Goal: Task Accomplishment & Management: Use online tool/utility

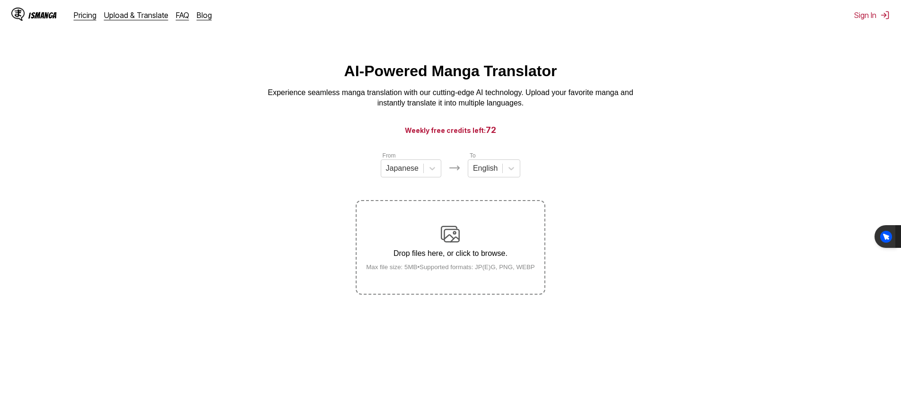
click at [86, 21] on div "IsManga Pricing Upload & Translate FAQ Blog" at bounding box center [115, 15] width 208 height 30
click at [85, 20] on div "IsManga Pricing Upload & Translate FAQ Blog" at bounding box center [115, 15] width 208 height 30
click at [85, 19] on link "Pricing" at bounding box center [85, 14] width 23 height 9
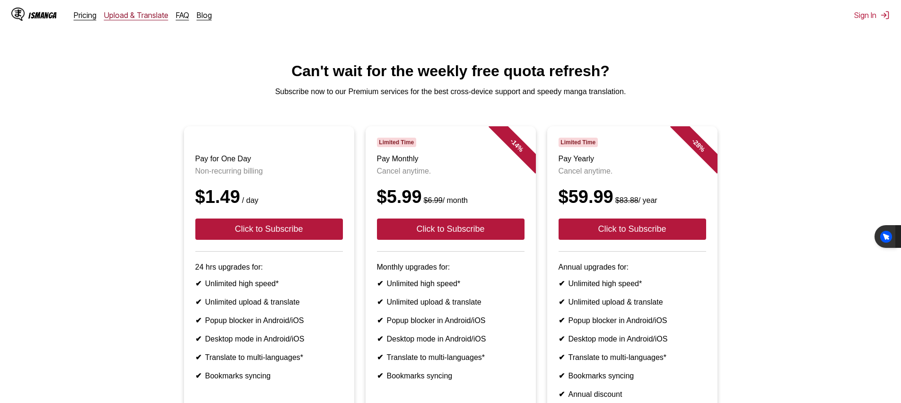
click at [130, 18] on link "Upload & Translate" at bounding box center [136, 14] width 64 height 9
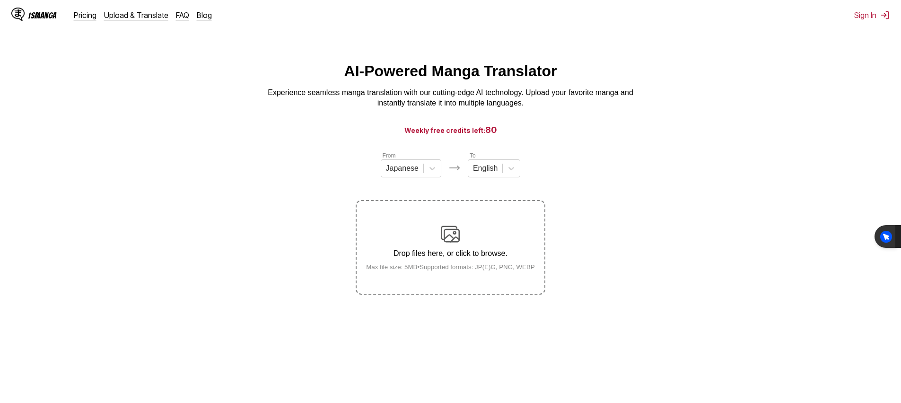
click at [467, 253] on div "Drop files here, or click to browse. Max file size: 5MB • Supported formats: JP…" at bounding box center [451, 248] width 184 height 46
click at [0, 0] on input "Drop files here, or click to browse. Max file size: 5MB • Supported formats: JP…" at bounding box center [0, 0] width 0 height 0
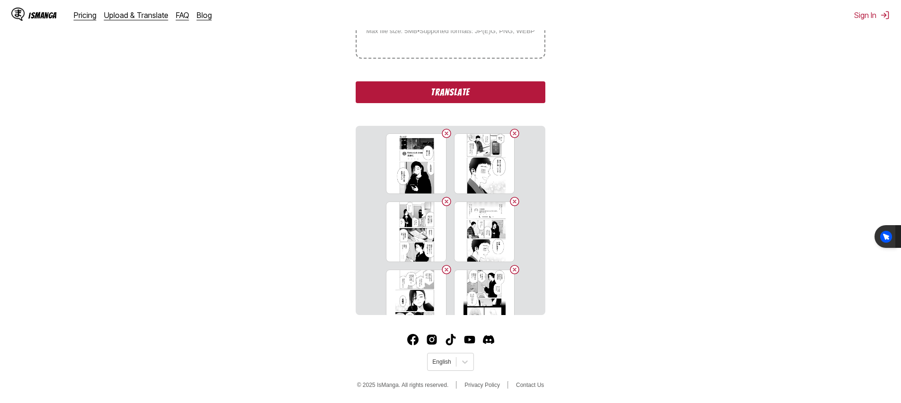
scroll to position [225, 0]
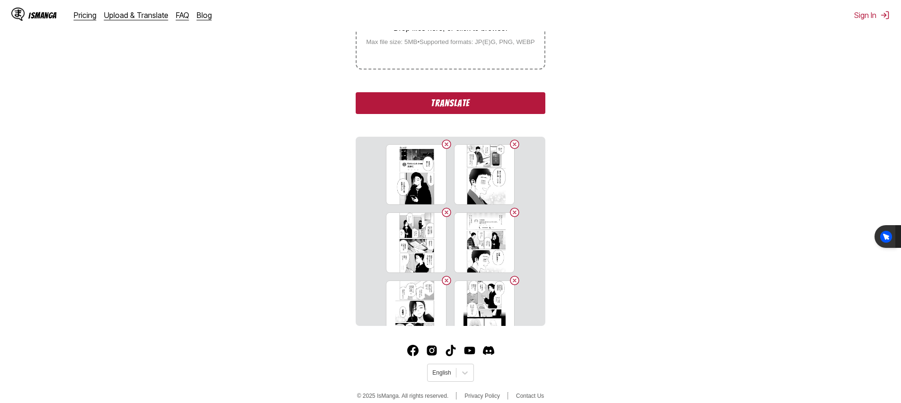
click at [476, 54] on label "Drop files here, or click to browse. Max file size: 5MB • Supported formats: JP…" at bounding box center [450, 22] width 187 height 93
click at [0, 0] on input "Drop files here, or click to browse. Max file size: 5MB • Supported formats: JP…" at bounding box center [0, 0] width 0 height 0
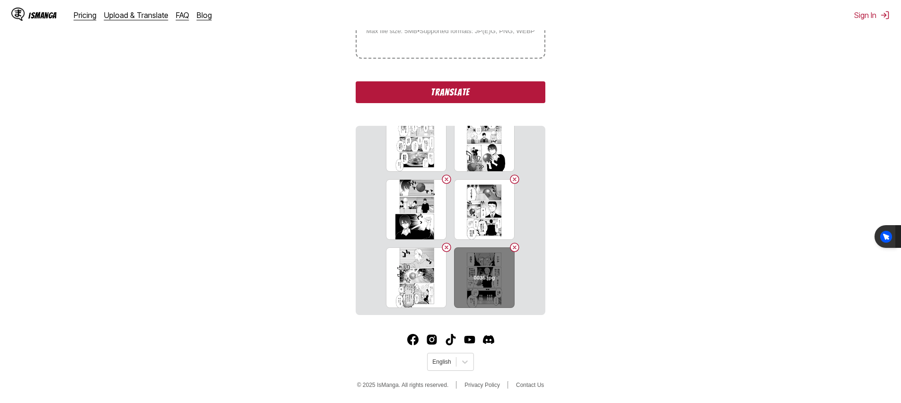
scroll to position [908, 0]
click at [445, 91] on button "Translate" at bounding box center [450, 92] width 189 height 22
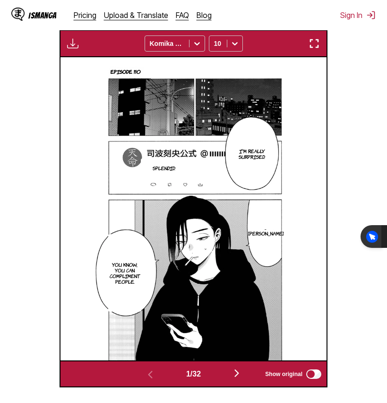
scroll to position [365, 0]
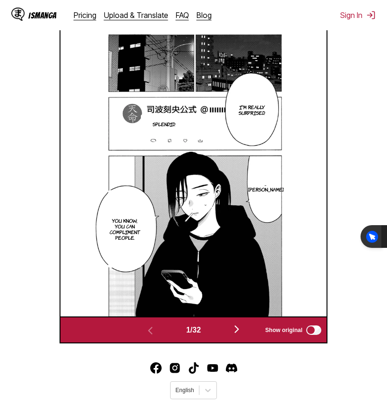
click at [241, 335] on img "button" at bounding box center [236, 329] width 11 height 11
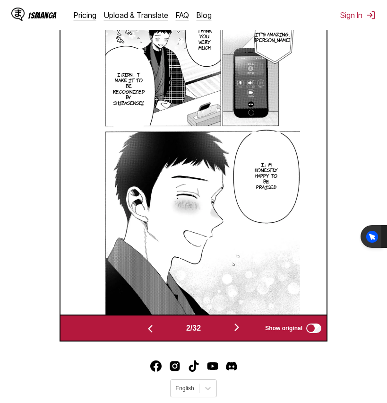
scroll to position [371, 0]
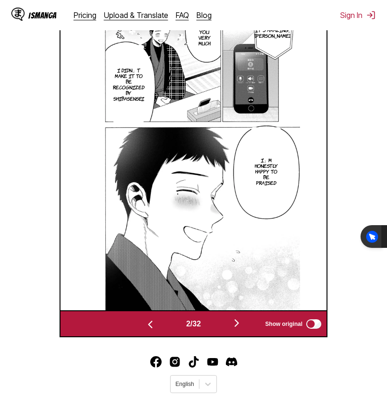
click at [238, 329] on img "button" at bounding box center [236, 322] width 11 height 11
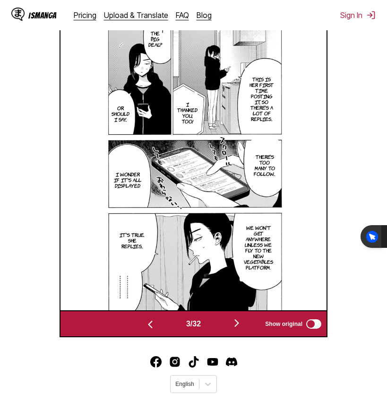
click at [239, 329] on img "button" at bounding box center [236, 322] width 11 height 11
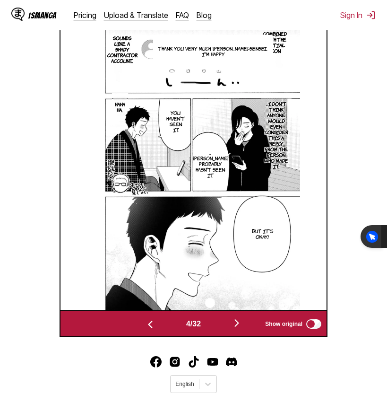
click at [238, 329] on img "button" at bounding box center [236, 322] width 11 height 11
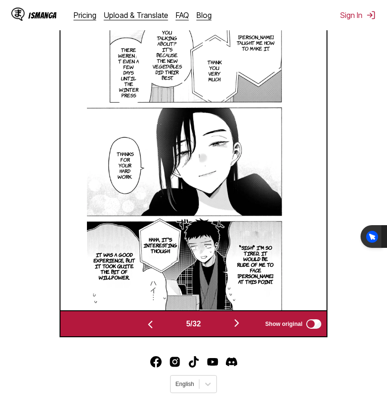
click at [239, 329] on img "button" at bounding box center [236, 322] width 11 height 11
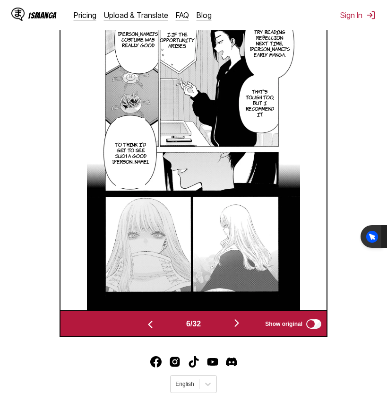
click at [239, 329] on img "button" at bounding box center [236, 322] width 11 height 11
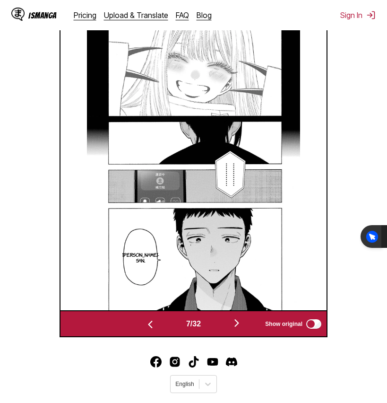
click at [239, 329] on img "button" at bounding box center [236, 322] width 11 height 11
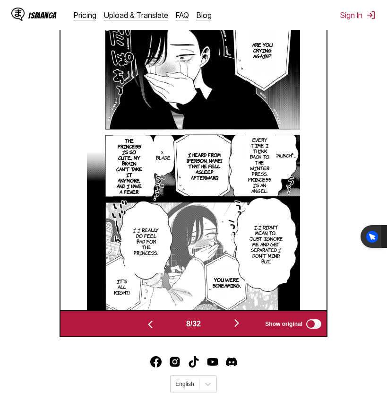
click at [239, 329] on img "button" at bounding box center [236, 322] width 11 height 11
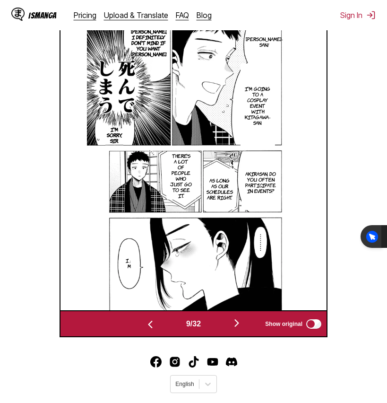
click at [239, 329] on img "button" at bounding box center [236, 322] width 11 height 11
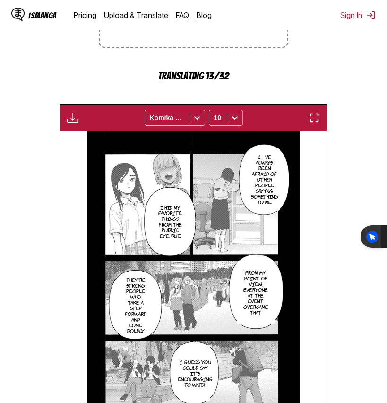
scroll to position [248, 0]
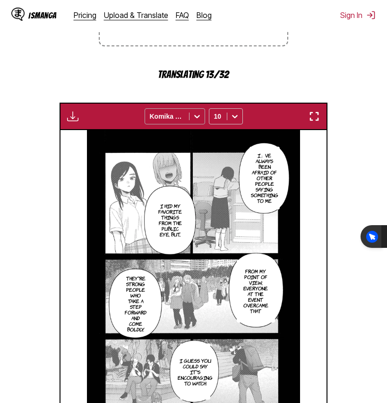
click at [186, 123] on div "Komika Axis" at bounding box center [167, 116] width 44 height 13
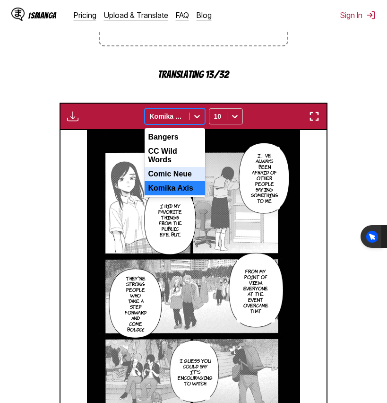
click at [180, 181] on div "Comic Neue" at bounding box center [175, 174] width 61 height 14
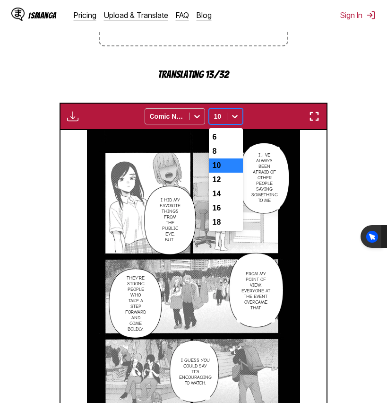
click at [228, 123] on div at bounding box center [235, 116] width 15 height 15
click at [225, 229] on div "18" at bounding box center [226, 222] width 34 height 14
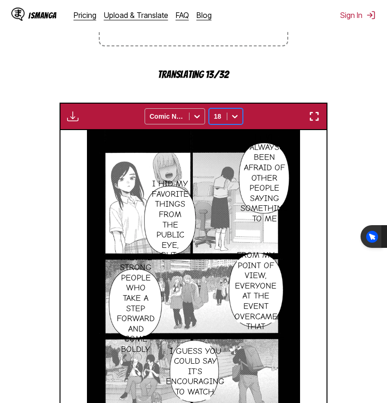
click at [218, 121] on div at bounding box center [218, 116] width 8 height 9
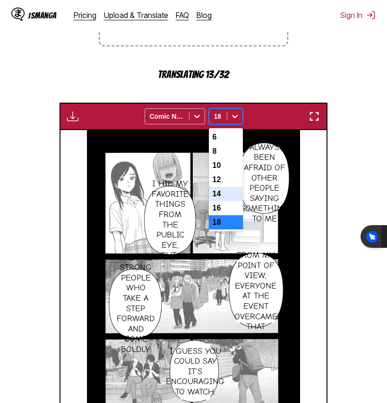
click at [229, 201] on div "14" at bounding box center [226, 194] width 34 height 14
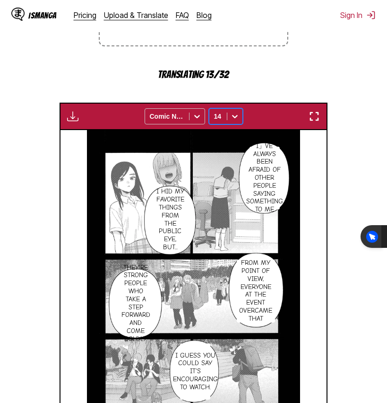
click at [218, 123] on div "14" at bounding box center [219, 116] width 18 height 13
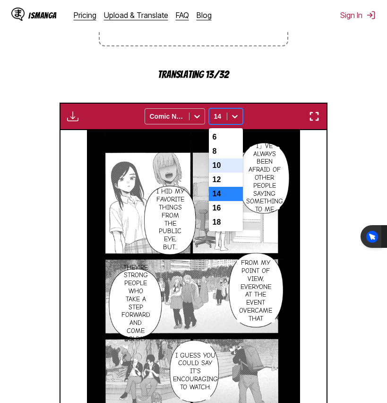
click at [220, 172] on div "10" at bounding box center [226, 165] width 34 height 14
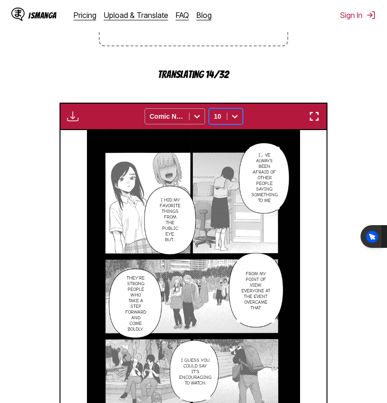
click at [170, 121] on div at bounding box center [167, 116] width 35 height 9
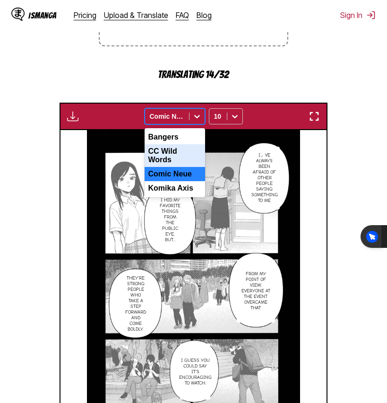
click at [171, 167] on div "CC Wild Words" at bounding box center [175, 155] width 61 height 23
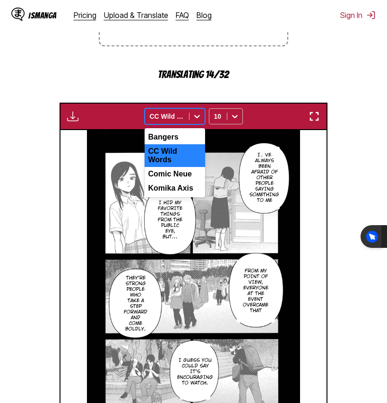
click at [174, 123] on div "CC Wild Words" at bounding box center [167, 116] width 44 height 13
click at [172, 144] on div "Bangers" at bounding box center [175, 137] width 61 height 14
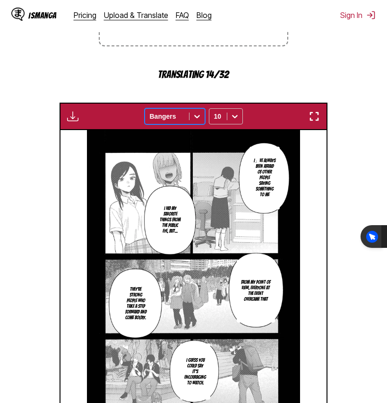
click at [174, 124] on div "Bangers" at bounding box center [175, 116] width 61 height 16
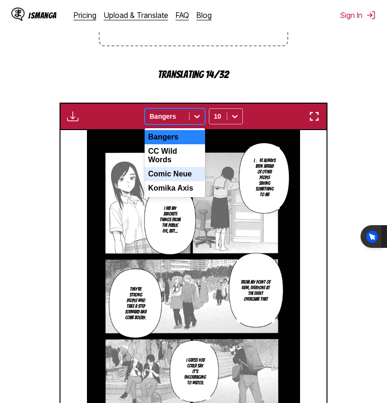
click at [176, 181] on div "Comic Neue" at bounding box center [175, 174] width 61 height 14
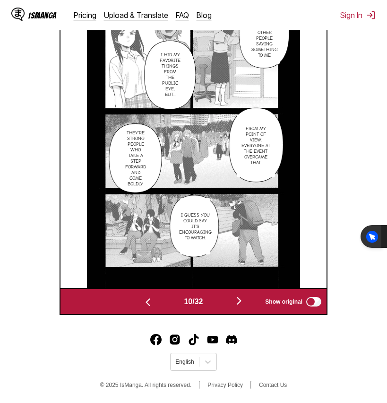
scroll to position [407, 0]
click at [231, 341] on img "Discord" at bounding box center [231, 339] width 11 height 11
click at [214, 341] on img "Youtube" at bounding box center [212, 339] width 11 height 11
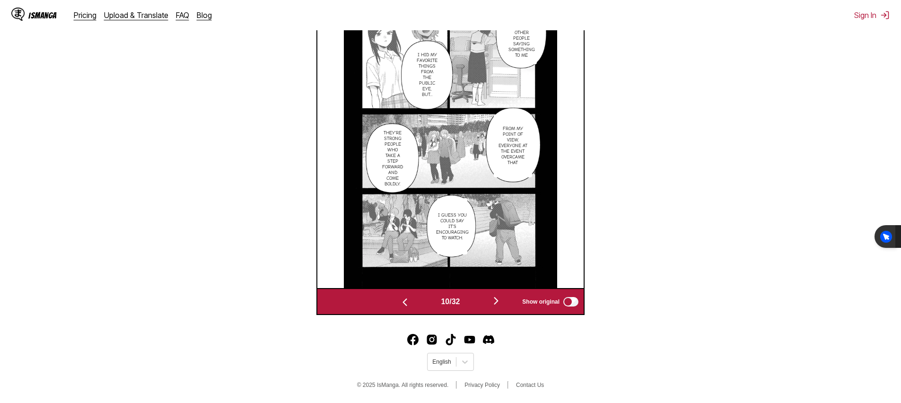
scroll to position [0, 0]
